Goal: Transaction & Acquisition: Purchase product/service

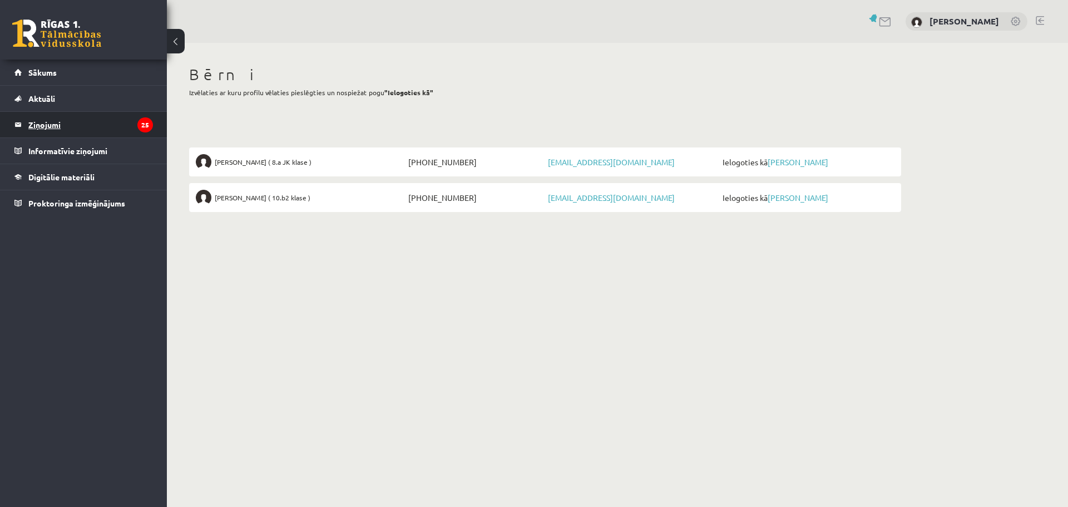
click at [53, 128] on legend "Ziņojumi 25" at bounding box center [90, 125] width 125 height 26
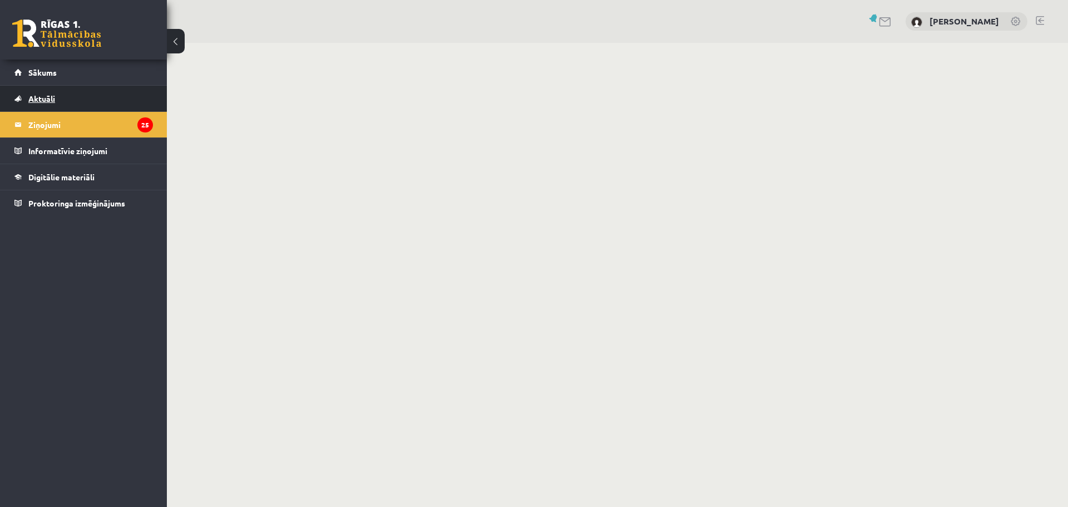
click at [44, 100] on span "Aktuāli" at bounding box center [41, 98] width 27 height 10
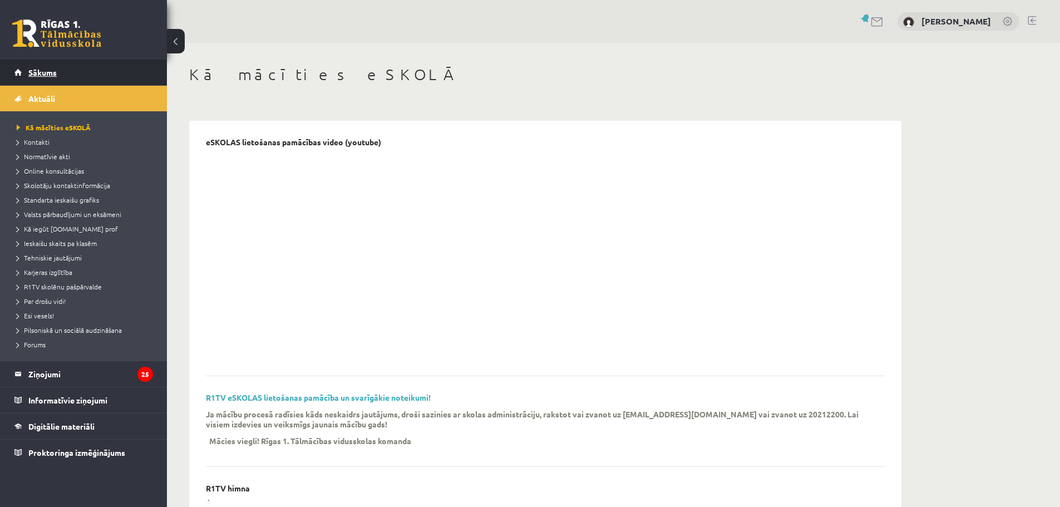
click at [52, 72] on span "Sākums" at bounding box center [42, 72] width 28 height 10
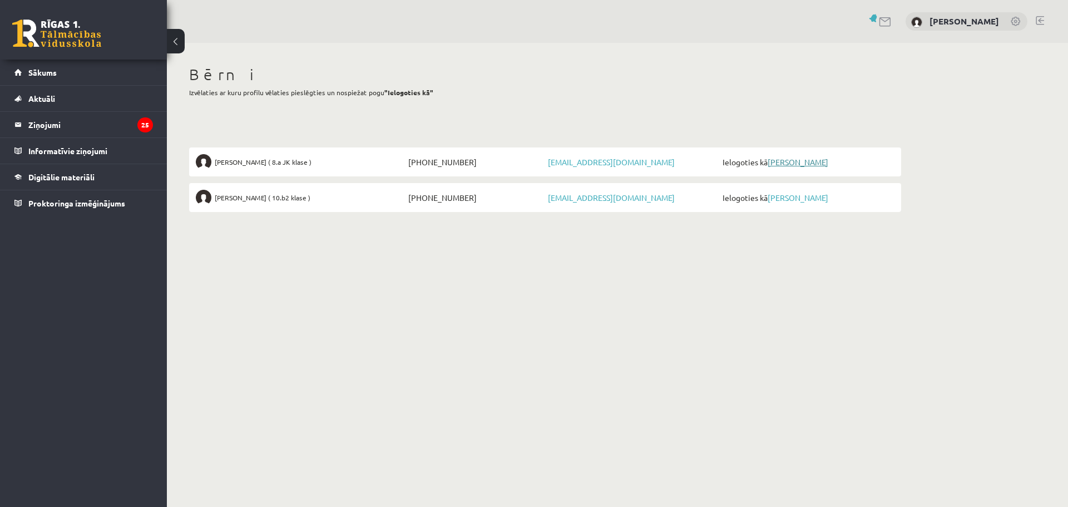
click at [781, 160] on link "[PERSON_NAME]" at bounding box center [798, 162] width 61 height 10
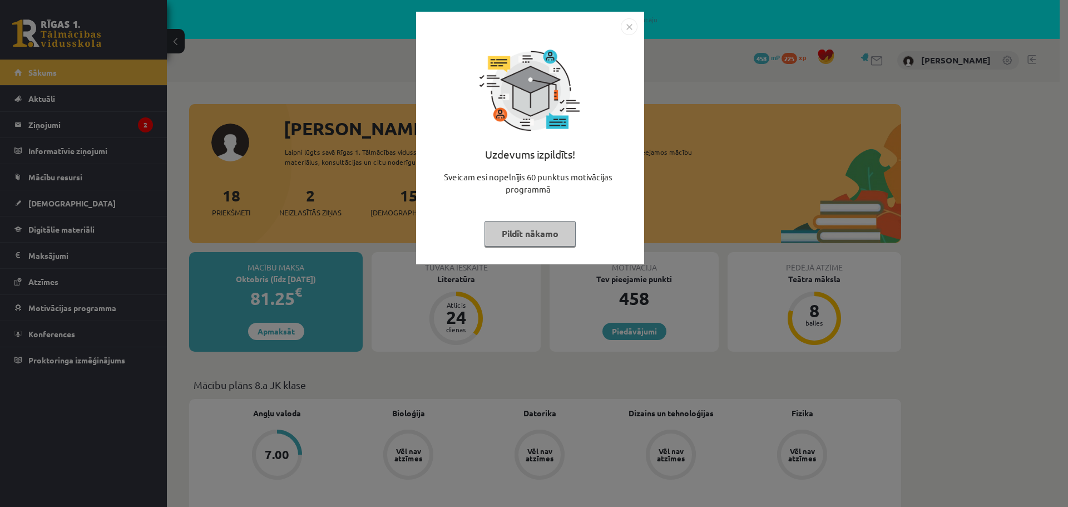
click at [630, 24] on img "Close" at bounding box center [629, 26] width 17 height 17
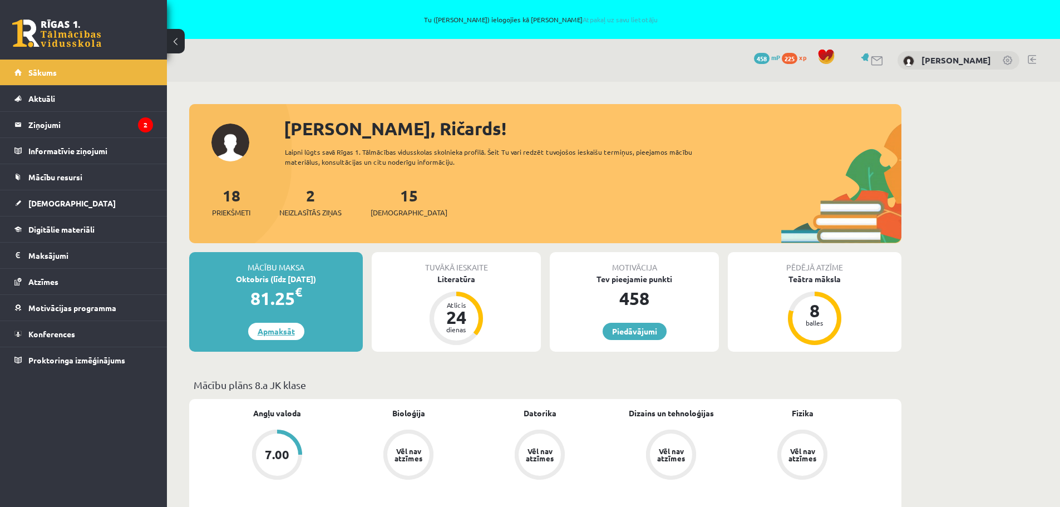
click at [275, 332] on link "Apmaksāt" at bounding box center [276, 331] width 56 height 17
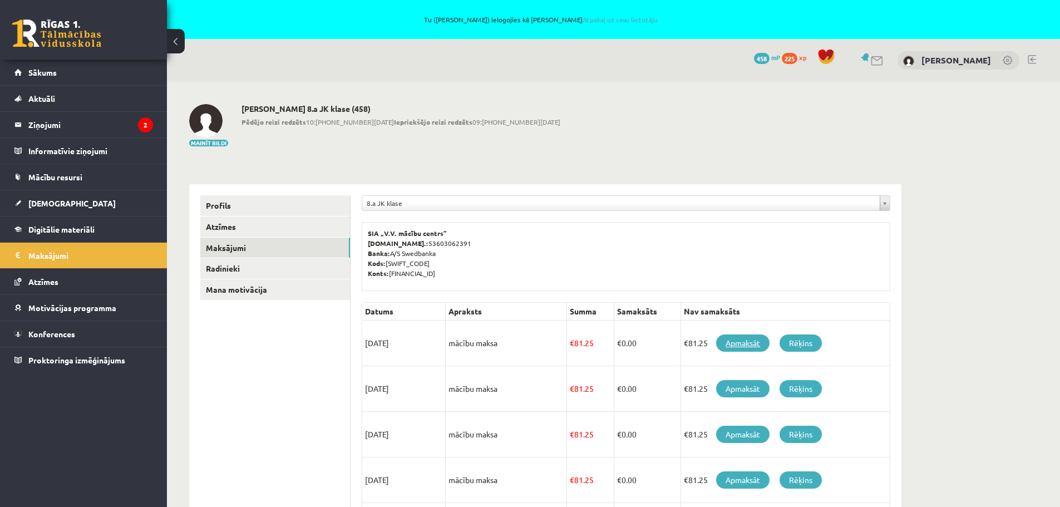
click at [745, 344] on link "Apmaksāt" at bounding box center [742, 342] width 53 height 17
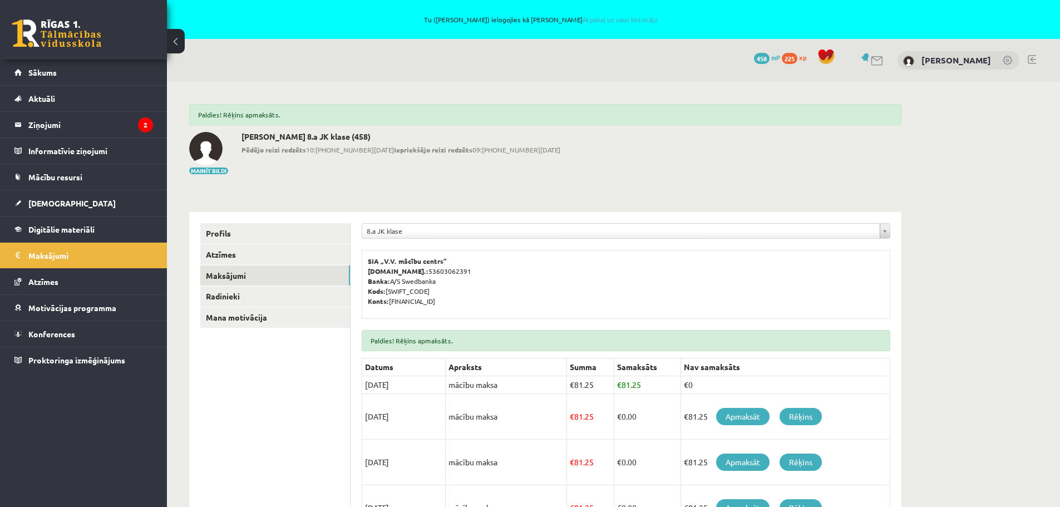
click at [1031, 55] on link at bounding box center [1031, 59] width 8 height 9
